Goal: Information Seeking & Learning: Learn about a topic

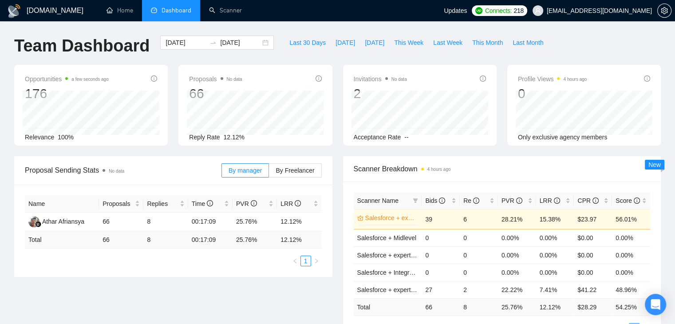
click at [613, 16] on span "[EMAIL_ADDRESS][DOMAIN_NAME]" at bounding box center [592, 10] width 130 height 28
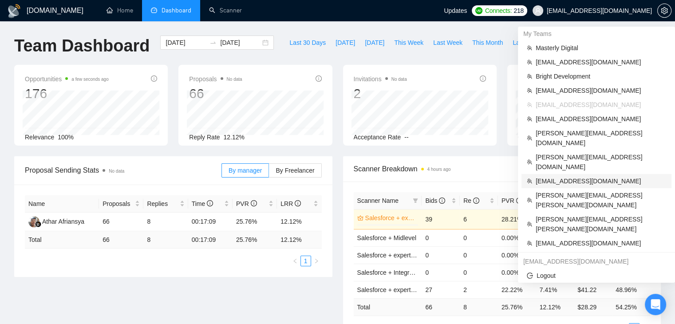
click at [572, 176] on span "[EMAIL_ADDRESS][DOMAIN_NAME]" at bounding box center [600, 181] width 130 height 10
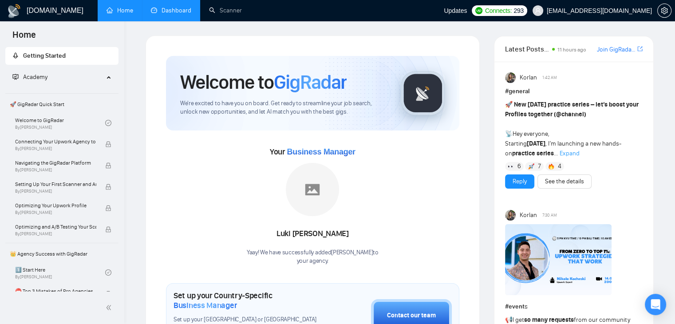
click at [164, 7] on link "Dashboard" at bounding box center [171, 11] width 40 height 8
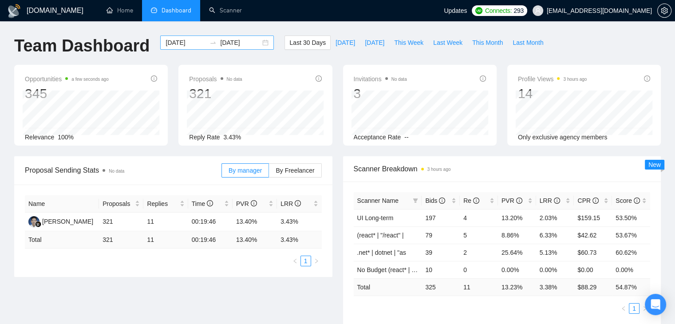
click at [261, 43] on div "2025-07-13 2025-08-12" at bounding box center [217, 42] width 114 height 14
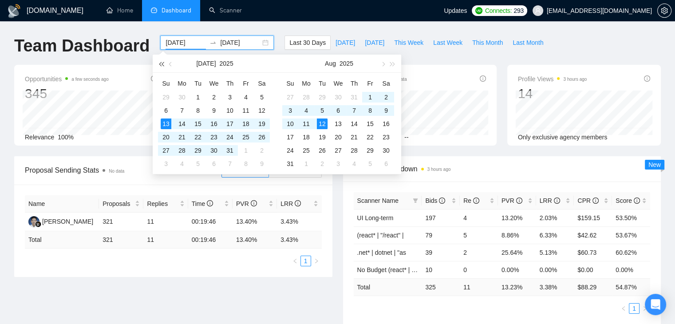
click at [165, 61] on button "button" at bounding box center [161, 64] width 10 height 18
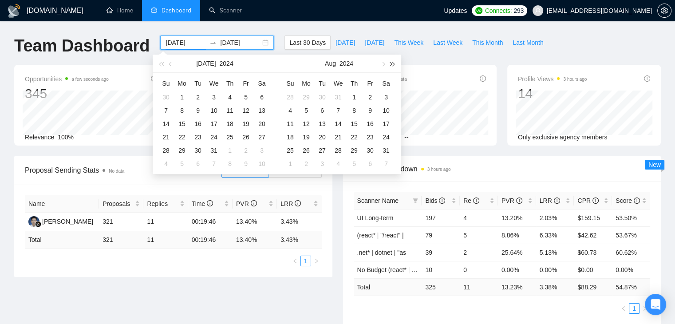
click at [392, 70] on button "button" at bounding box center [393, 64] width 10 height 18
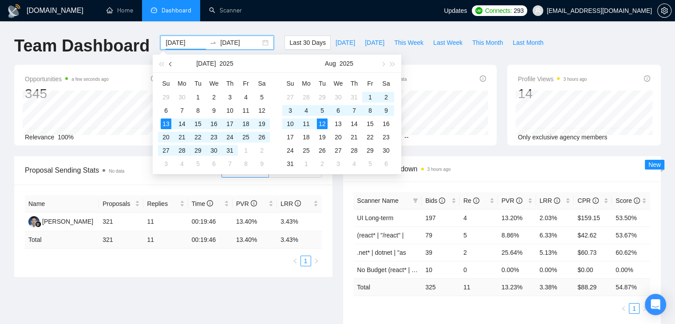
click at [170, 60] on button "button" at bounding box center [171, 64] width 10 height 18
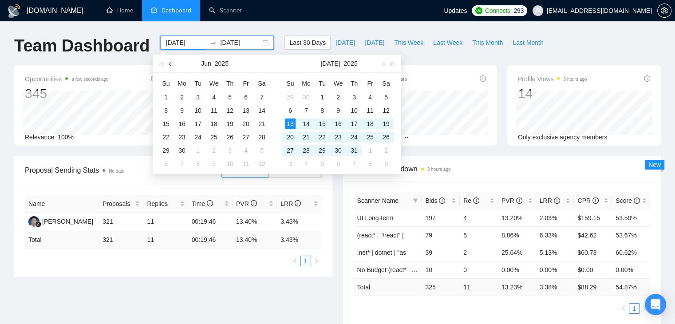
click at [169, 63] on span "button" at bounding box center [171, 64] width 4 height 4
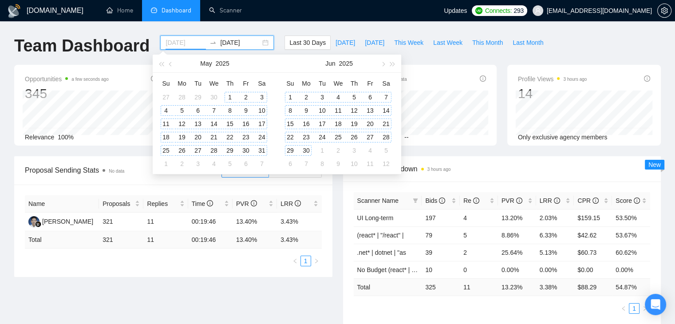
type input "2025-05-01"
click at [231, 100] on div "1" at bounding box center [229, 97] width 11 height 11
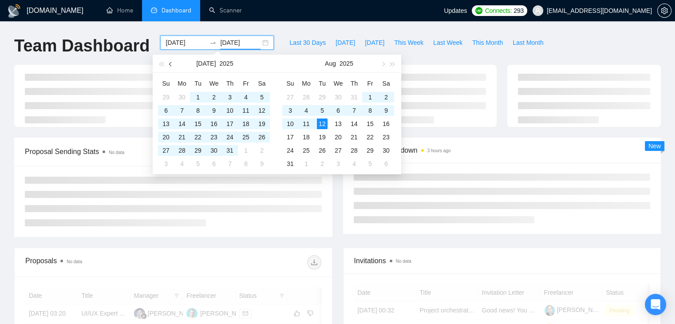
click at [172, 66] on button "button" at bounding box center [171, 64] width 10 height 18
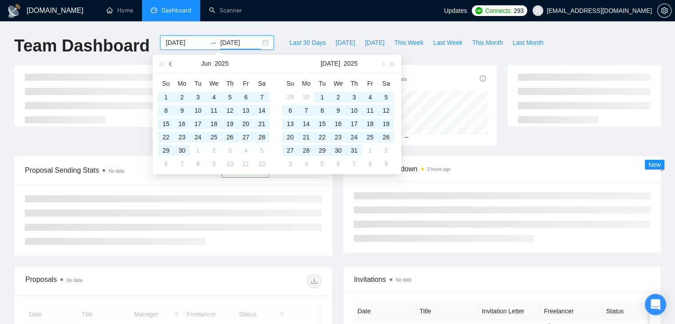
click at [172, 66] on button "button" at bounding box center [171, 64] width 10 height 18
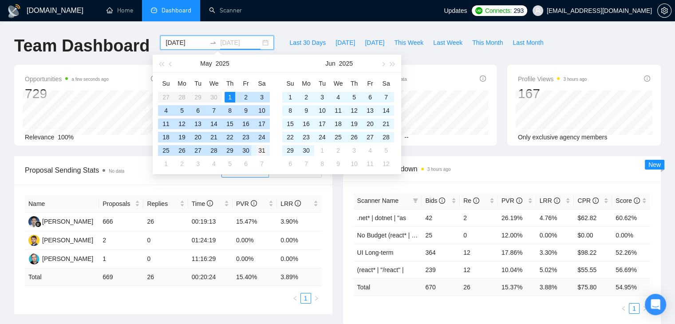
type input "2025-05-31"
click at [256, 150] on div "31" at bounding box center [261, 150] width 11 height 11
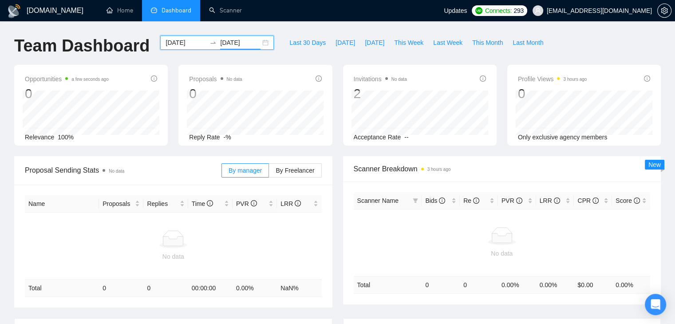
click at [261, 42] on div "2025-05-01 2025-05-31" at bounding box center [217, 42] width 114 height 14
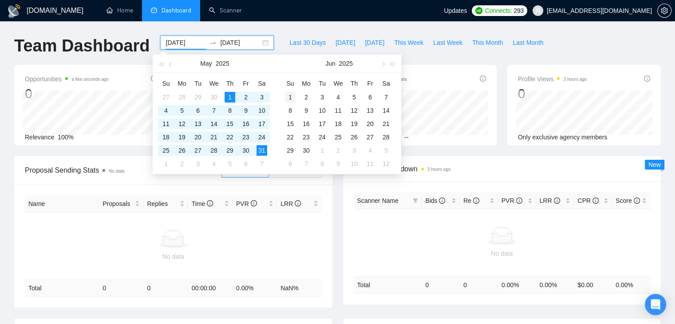
type input "2025-06-01"
click at [294, 92] on div "1" at bounding box center [290, 97] width 11 height 11
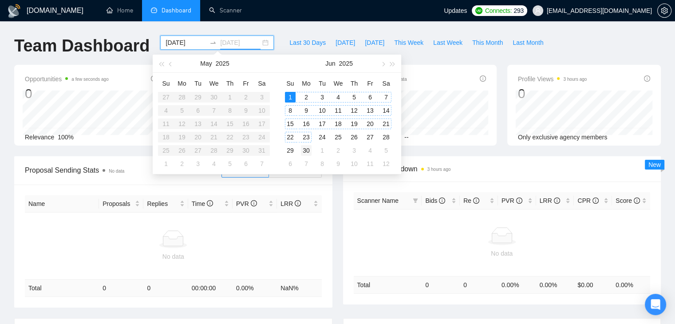
type input "2025-06-30"
click at [310, 150] on div "30" at bounding box center [306, 150] width 11 height 11
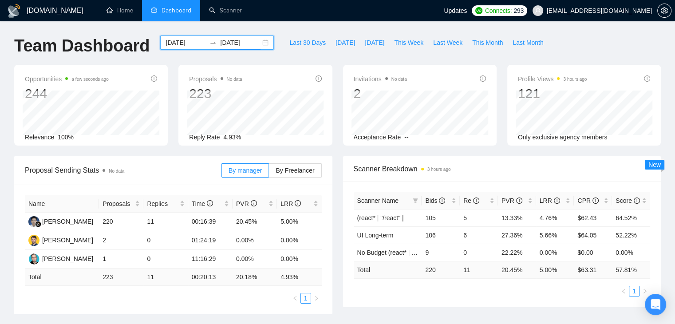
click at [259, 43] on div "2025-06-01 2025-06-30" at bounding box center [217, 42] width 114 height 14
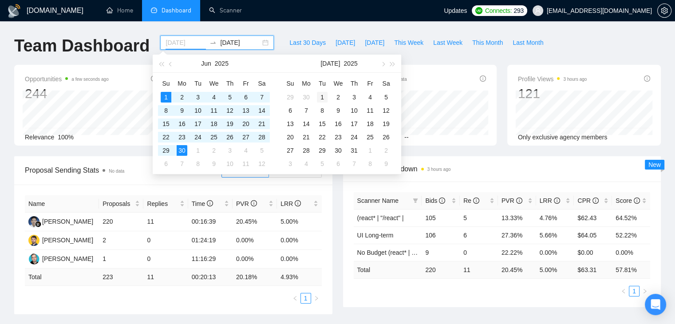
type input "2025-07-01"
click at [324, 98] on div "1" at bounding box center [322, 97] width 11 height 11
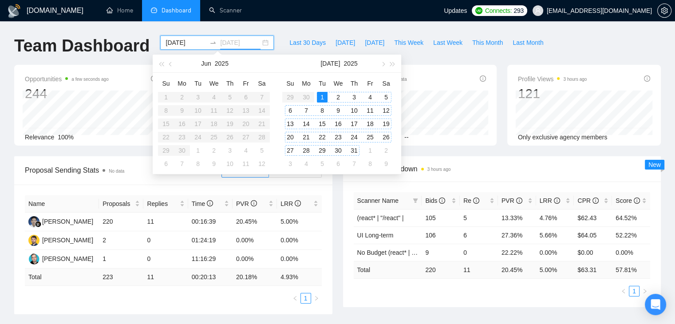
type input "2025-07-31"
click at [350, 146] on div "31" at bounding box center [354, 150] width 11 height 11
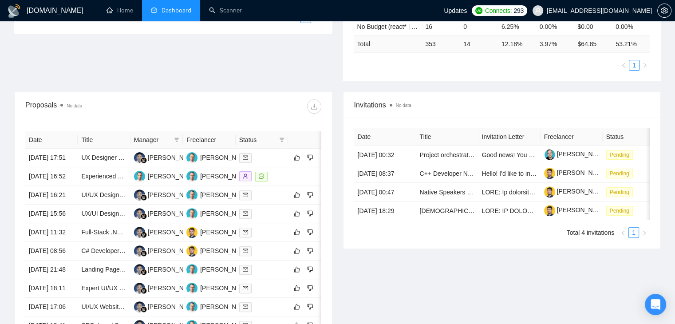
scroll to position [249, 0]
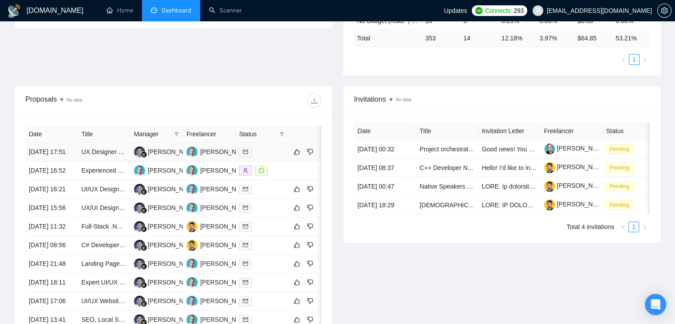
click at [61, 152] on td "31 Jul, 2025 17:51" at bounding box center [51, 152] width 52 height 19
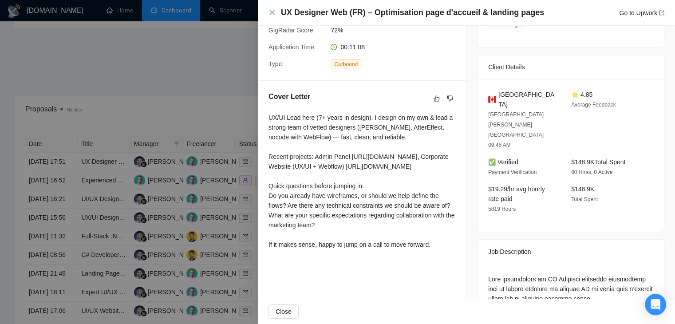
scroll to position [0, 0]
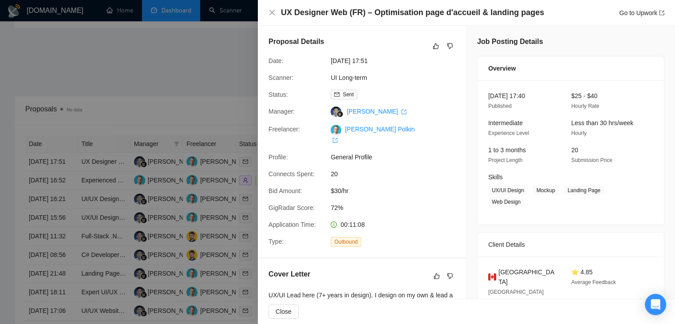
click at [211, 49] on div at bounding box center [337, 162] width 675 height 324
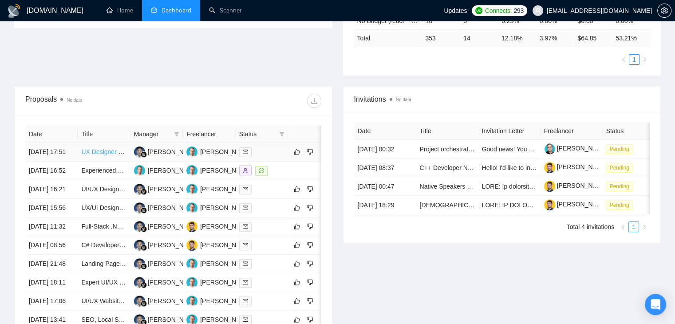
click at [106, 153] on link "UX Designer Web (FR) – Optimisation page d'accueil & landing pages" at bounding box center [177, 151] width 192 height 7
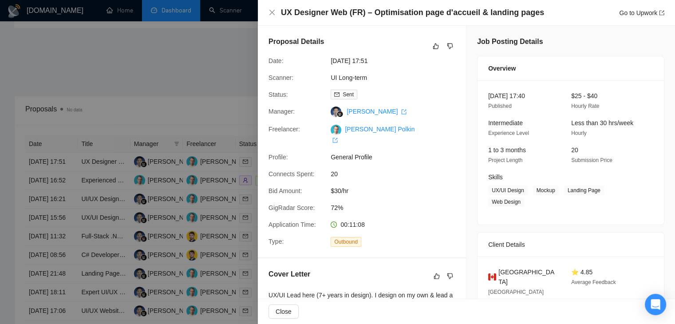
click at [219, 63] on div at bounding box center [337, 162] width 675 height 324
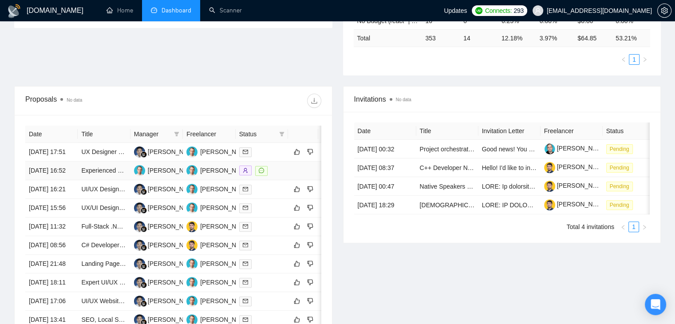
click at [108, 177] on td "Experienced Webflow Designer Needed for Innovative Projects" at bounding box center [104, 170] width 52 height 19
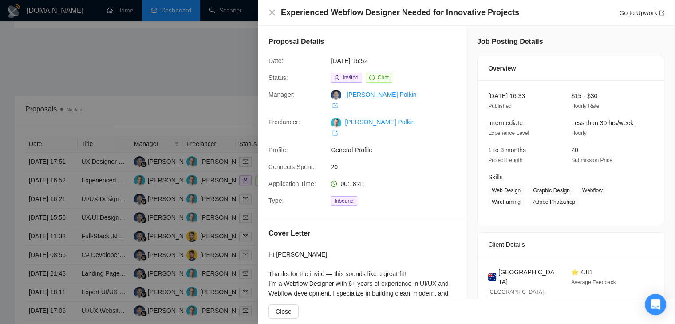
click at [87, 114] on div at bounding box center [337, 162] width 675 height 324
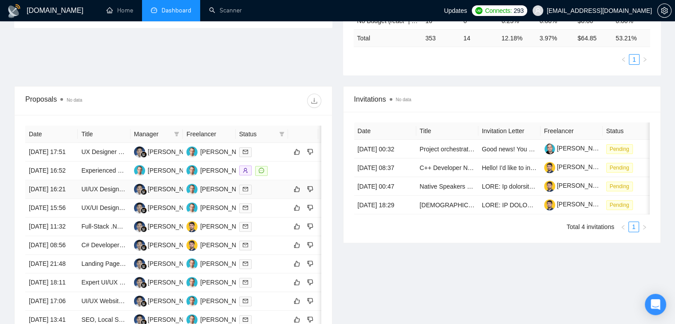
click at [110, 199] on td "UI/UX Designer (Figma + Catalyst UI) for Corporate eSIM Backend Platform" at bounding box center [104, 189] width 52 height 19
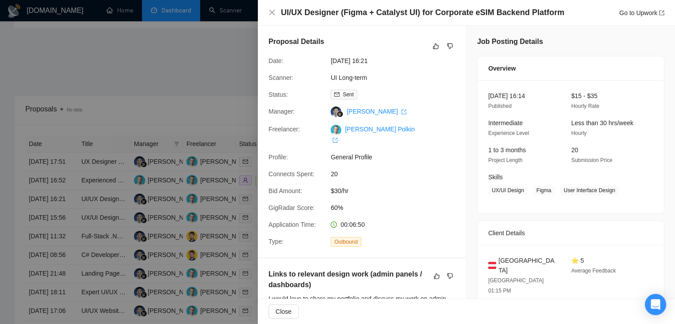
click at [195, 57] on div at bounding box center [337, 162] width 675 height 324
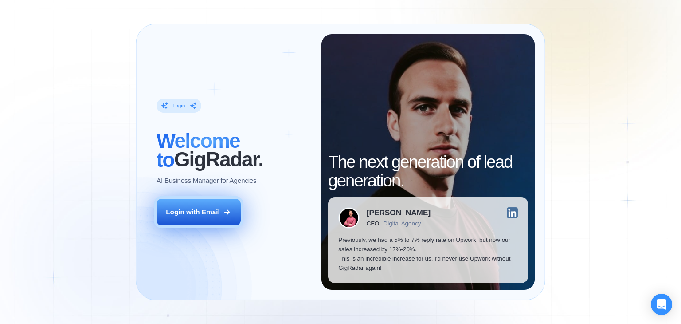
click at [227, 215] on icon at bounding box center [227, 212] width 8 height 8
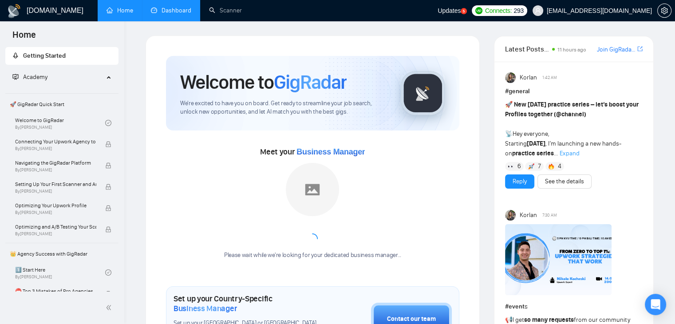
click at [172, 14] on link "Dashboard" at bounding box center [171, 11] width 40 height 8
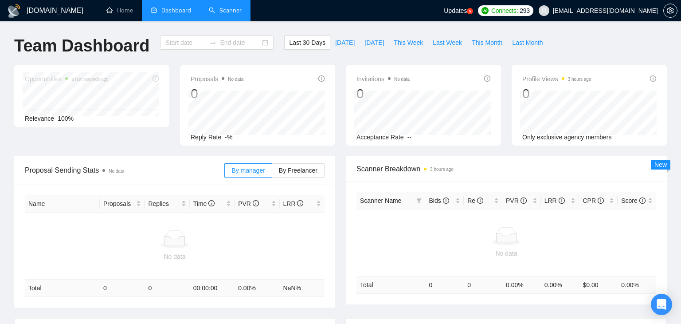
type input "[DATE]"
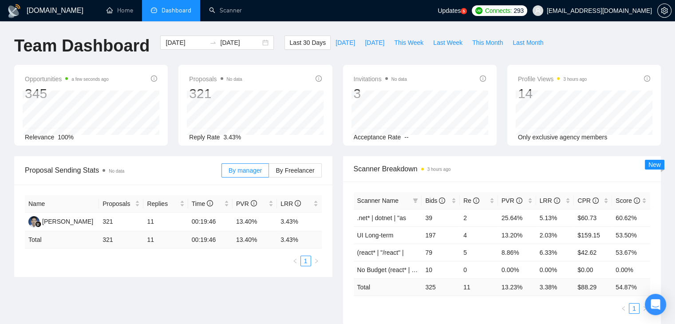
scroll to position [192, 0]
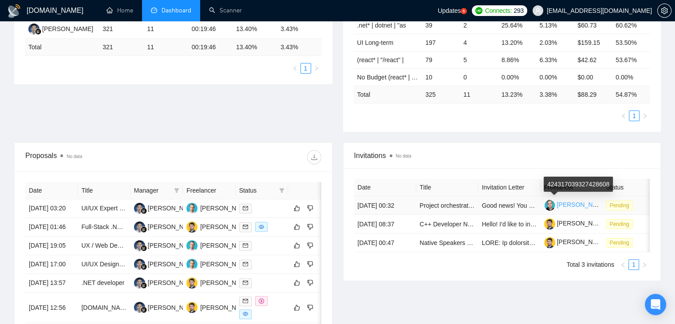
click at [583, 202] on link "[PERSON_NAME]" at bounding box center [576, 204] width 64 height 7
click at [385, 203] on td "[DATE] 00:32" at bounding box center [385, 205] width 62 height 19
click at [492, 209] on td "Good news! You are invited to apply a job on Upwork that looks like a great mat…" at bounding box center [509, 205] width 62 height 19
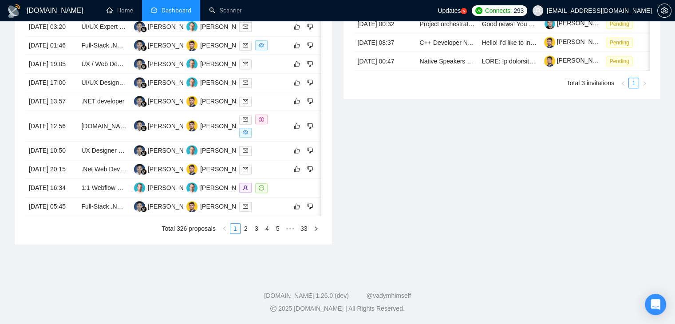
scroll to position [388, 0]
click at [247, 233] on link "2" at bounding box center [246, 229] width 10 height 10
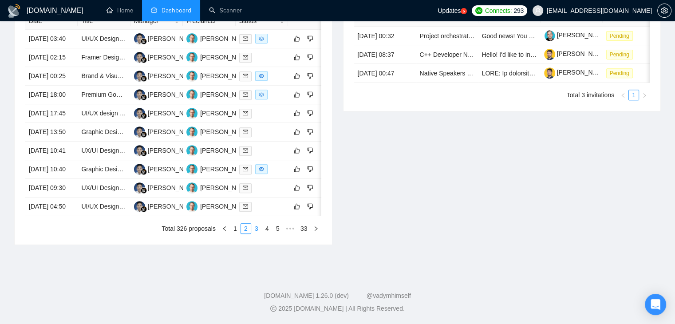
click at [259, 233] on link "3" at bounding box center [256, 229] width 10 height 10
